Goal: Information Seeking & Learning: Learn about a topic

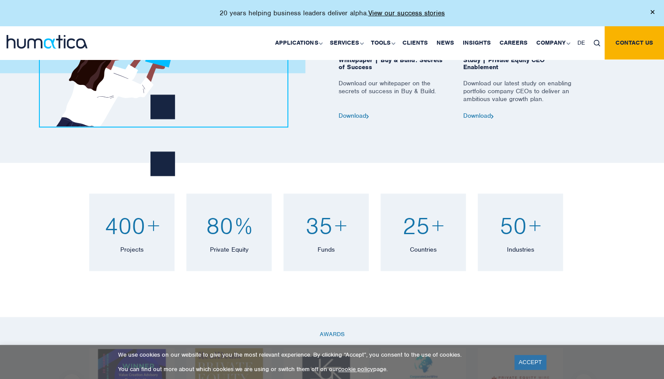
scroll to position [560, 0]
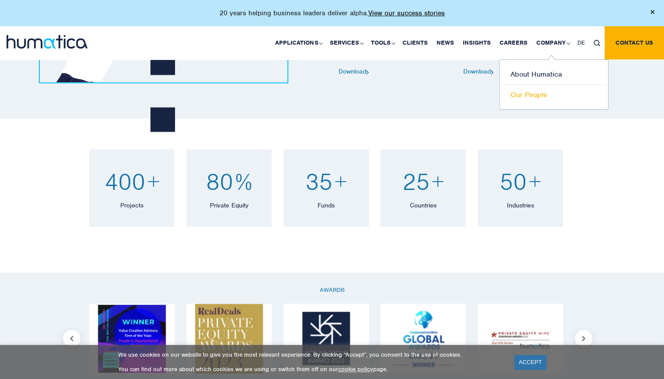
click at [526, 93] on link "Our People" at bounding box center [553, 95] width 108 height 20
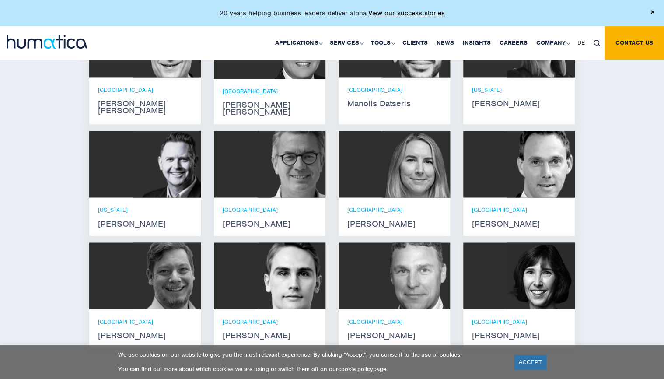
scroll to position [664, 0]
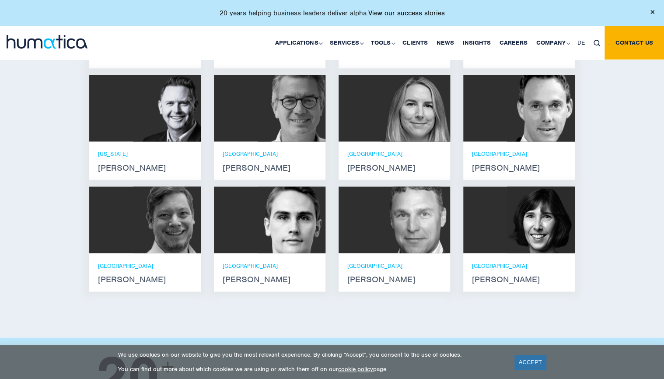
click at [311, 242] on img at bounding box center [291, 219] width 68 height 66
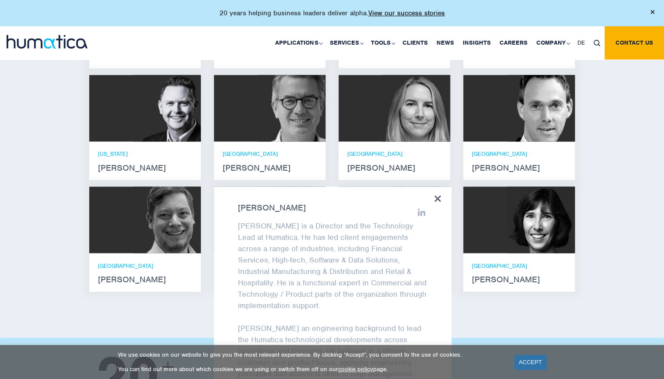
click at [433, 189] on div "[PERSON_NAME] [PERSON_NAME] is a Director and the Technology Lead at Humatica. …" at bounding box center [332, 301] width 237 height 231
click at [439, 195] on icon at bounding box center [437, 198] width 7 height 7
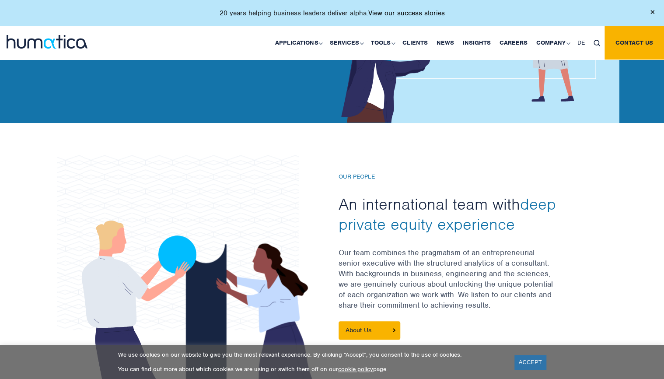
scroll to position [0, 0]
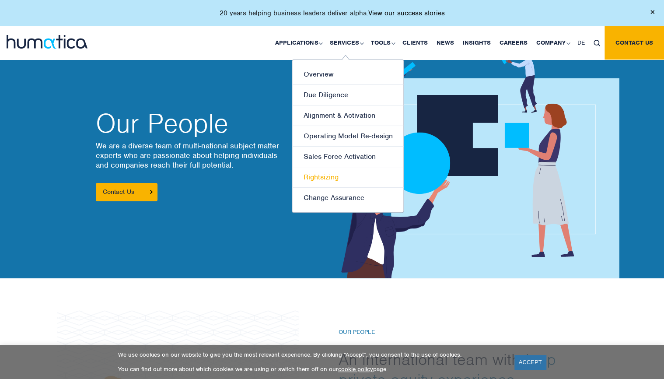
click at [325, 180] on link "Rightsizing" at bounding box center [347, 177] width 111 height 21
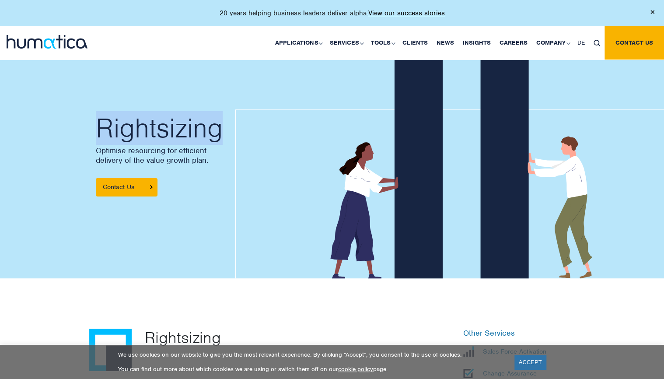
drag, startPoint x: 99, startPoint y: 128, endPoint x: 264, endPoint y: 115, distance: 165.3
click at [264, 115] on h2 "Rightsizing" at bounding box center [209, 128] width 227 height 26
drag, startPoint x: 264, startPoint y: 115, endPoint x: 238, endPoint y: 135, distance: 33.0
click at [240, 135] on h2 "Rightsizing" at bounding box center [209, 128] width 227 height 26
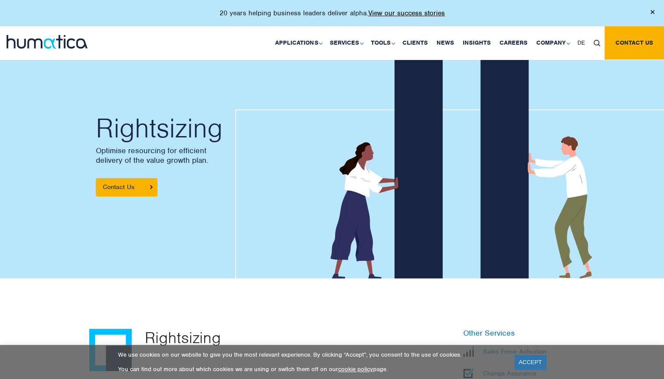
click at [169, 94] on div "Rightsizing Optimise resourcing for efficient delivery of the value growth plan…" at bounding box center [207, 155] width 236 height 245
click at [153, 121] on h2 "Rightsizing" at bounding box center [209, 128] width 227 height 26
click at [117, 124] on h2 "Rightsizing" at bounding box center [209, 128] width 227 height 26
click at [119, 123] on h2 "Rightsizing" at bounding box center [209, 128] width 227 height 26
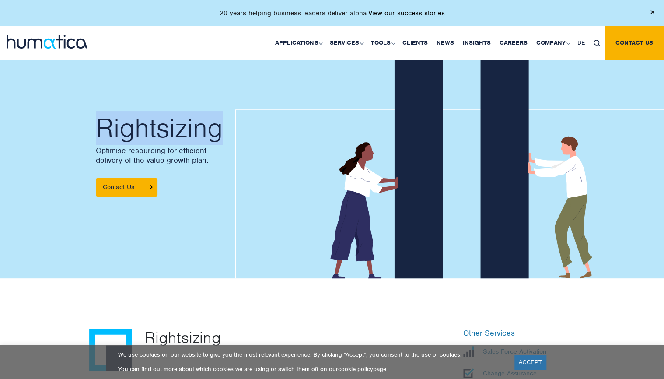
click at [118, 124] on h2 "Rightsizing" at bounding box center [209, 128] width 227 height 26
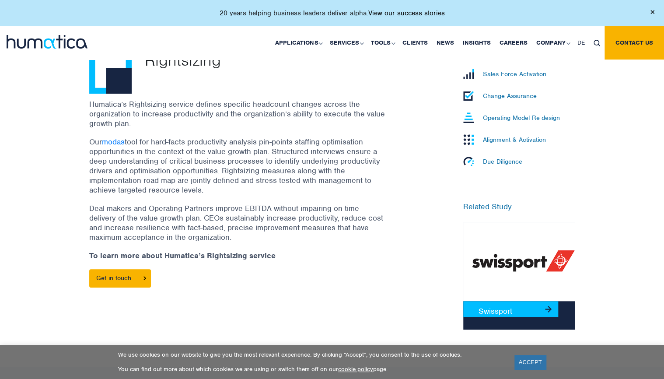
scroll to position [70, 0]
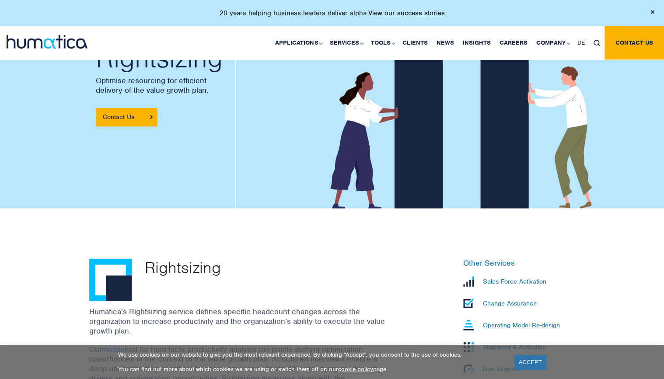
click at [207, 260] on p "Rightsizing" at bounding box center [277, 266] width 264 height 17
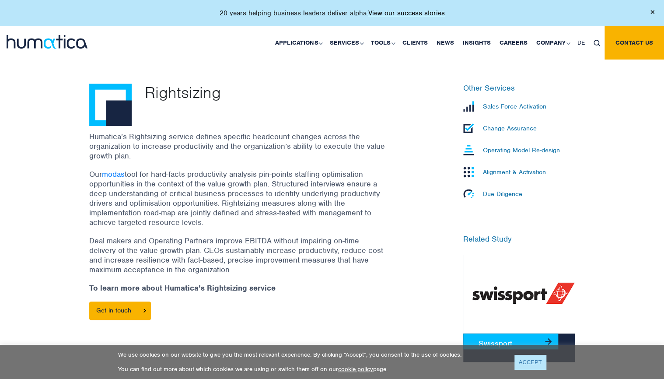
click at [526, 362] on link "ACCEPT" at bounding box center [530, 362] width 32 height 14
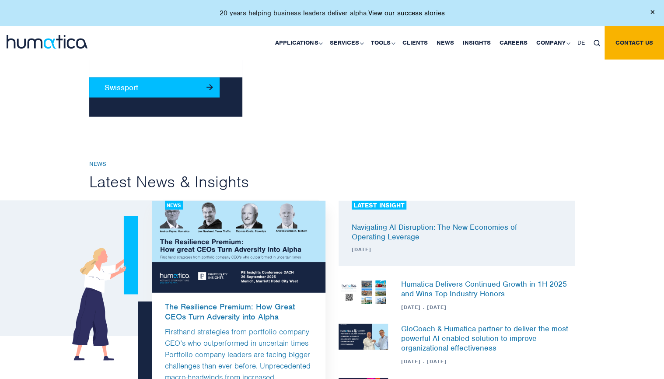
scroll to position [1259, 0]
